Goal: Transaction & Acquisition: Purchase product/service

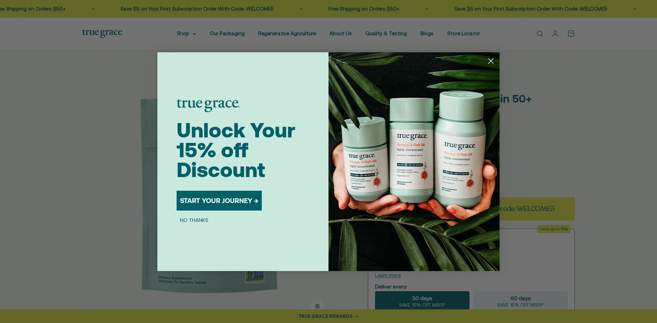
click at [204, 219] on button "NO THANKS" at bounding box center [193, 220] width 35 height 8
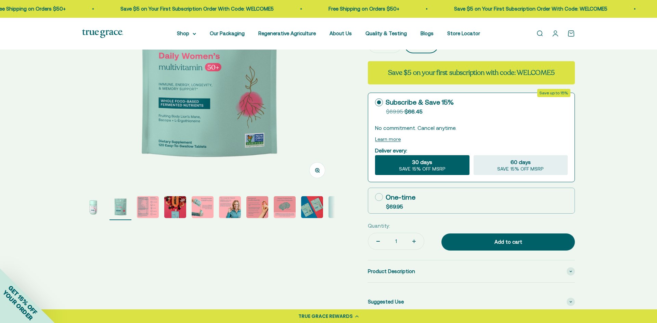
scroll to position [137, 0]
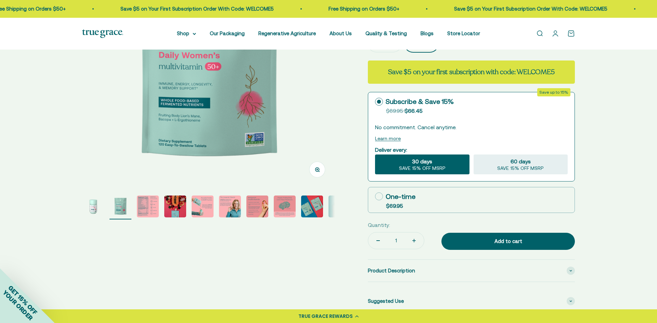
click at [91, 211] on img "Go to item 1" at bounding box center [93, 207] width 22 height 22
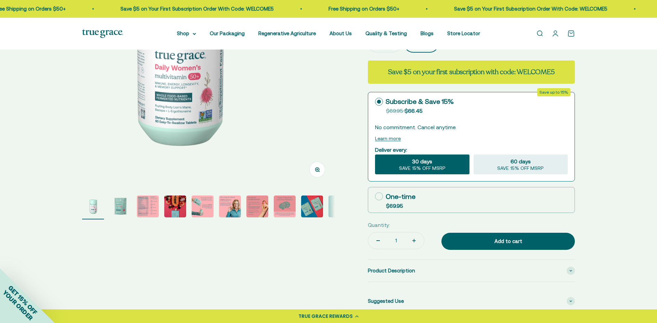
scroll to position [0, 0]
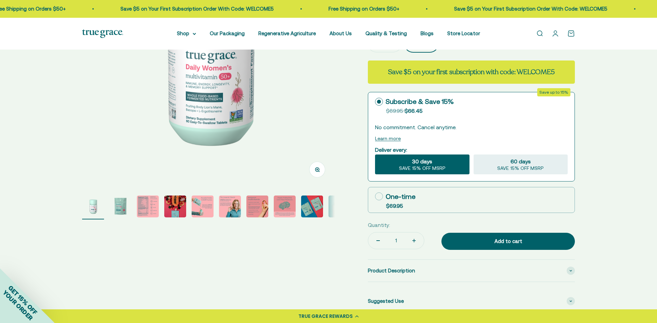
click at [123, 208] on img "Go to item 2" at bounding box center [120, 207] width 22 height 22
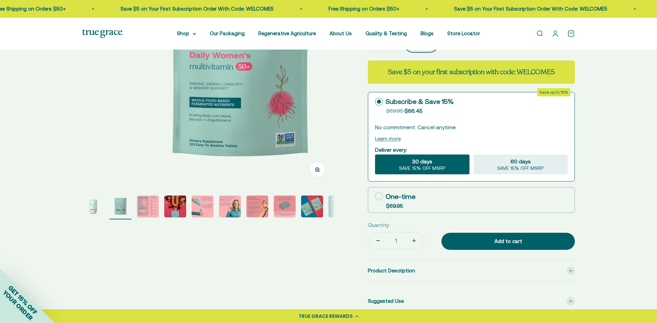
scroll to position [0, 261]
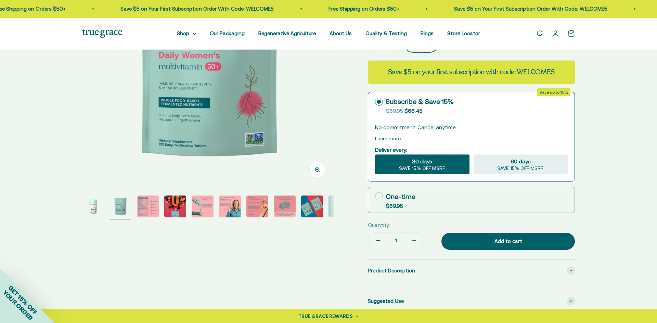
click at [145, 208] on img "Go to item 3" at bounding box center [148, 207] width 22 height 22
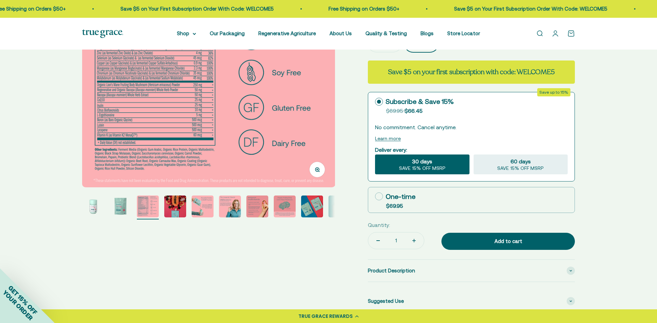
scroll to position [150, 0]
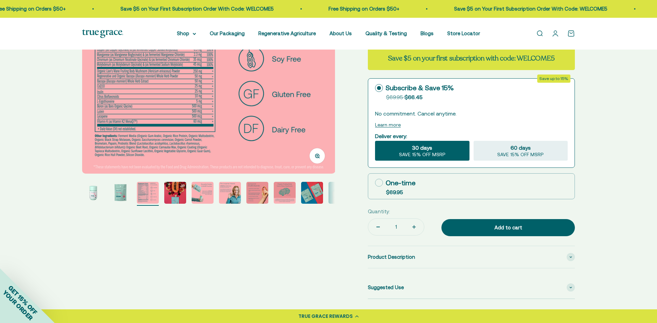
click at [183, 192] on img "Go to item 4" at bounding box center [175, 193] width 22 height 22
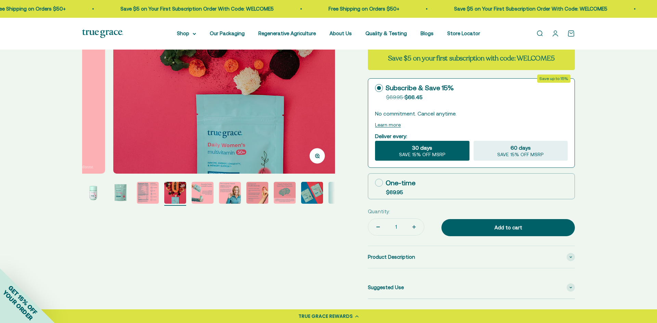
scroll to position [0, 783]
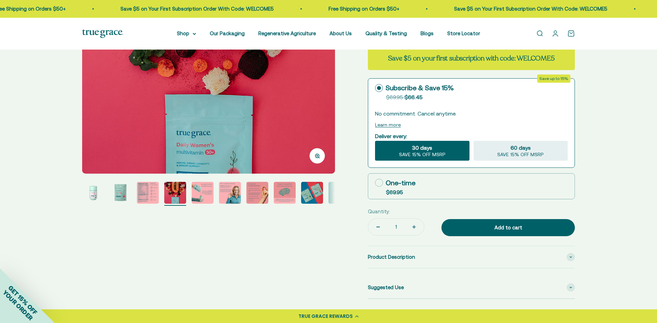
click at [201, 190] on img "Go to item 5" at bounding box center [203, 193] width 22 height 22
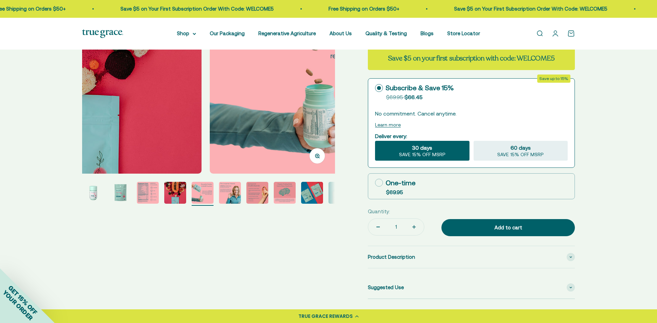
scroll to position [0, 1044]
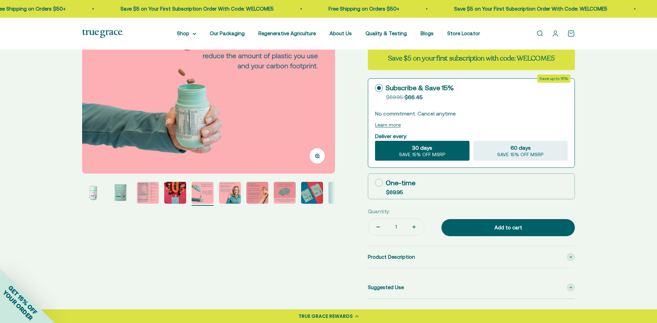
click at [228, 192] on img "Go to item 6" at bounding box center [230, 193] width 22 height 22
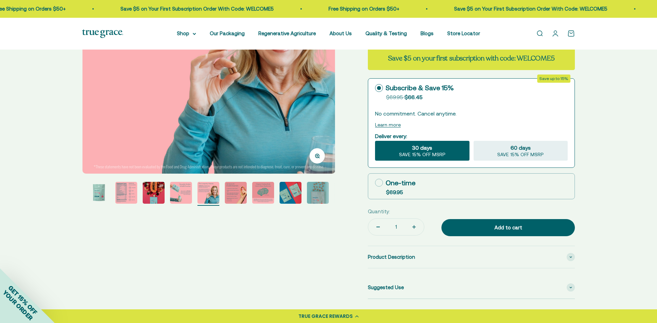
scroll to position [0, 1305]
click at [261, 193] on img "Go to item 8" at bounding box center [263, 193] width 22 height 22
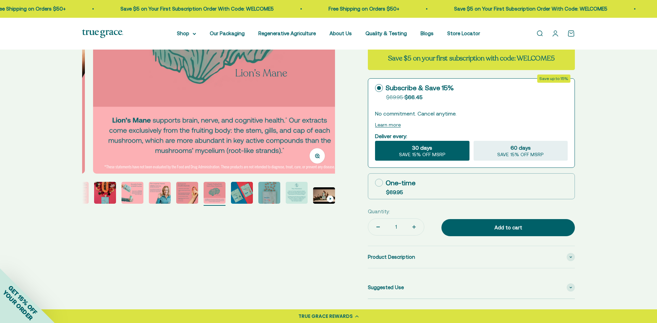
scroll to position [0, 1827]
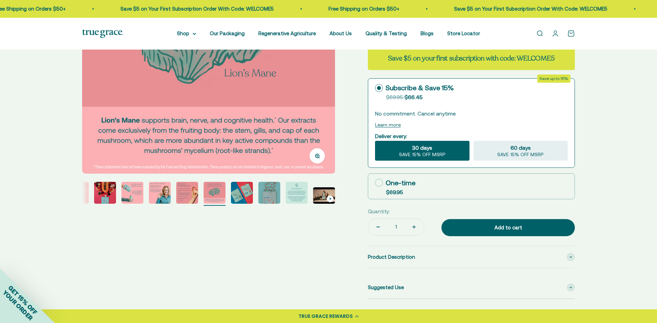
click at [302, 194] on img "Go to item 11" at bounding box center [297, 193] width 22 height 22
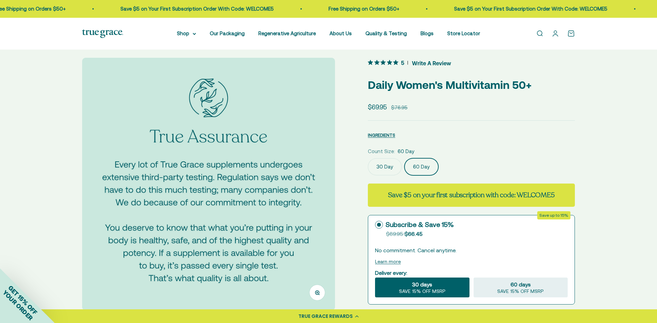
scroll to position [0, 0]
